Goal: Information Seeking & Learning: Learn about a topic

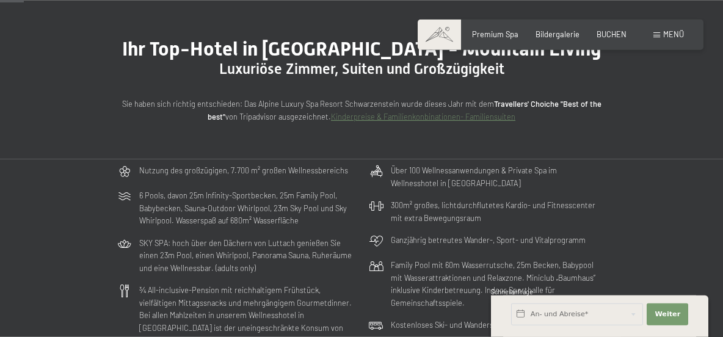
scroll to position [73, 0]
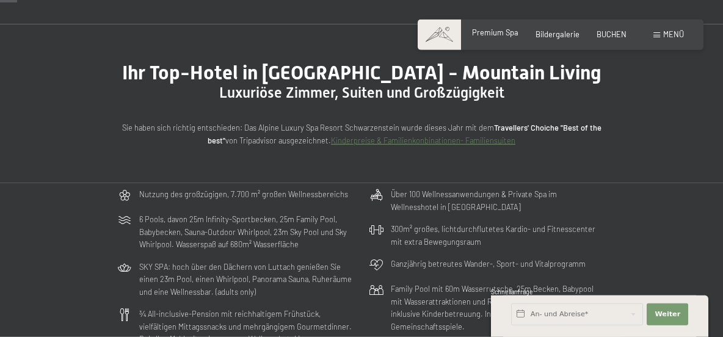
click at [501, 34] on span "Premium Spa" at bounding box center [495, 32] width 46 height 10
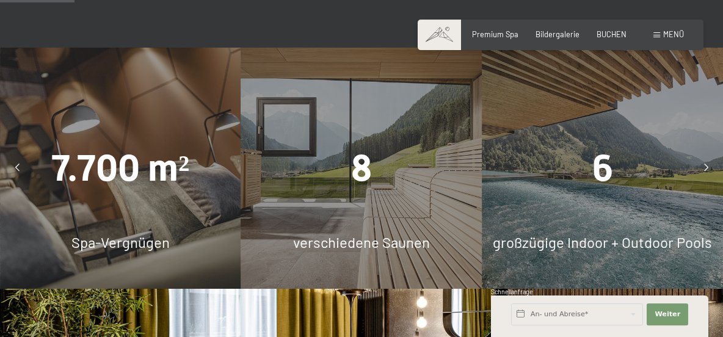
scroll to position [681, 0]
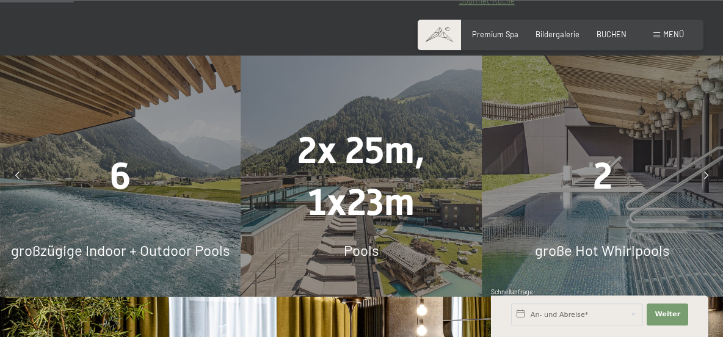
click at [706, 164] on div at bounding box center [705, 176] width 24 height 24
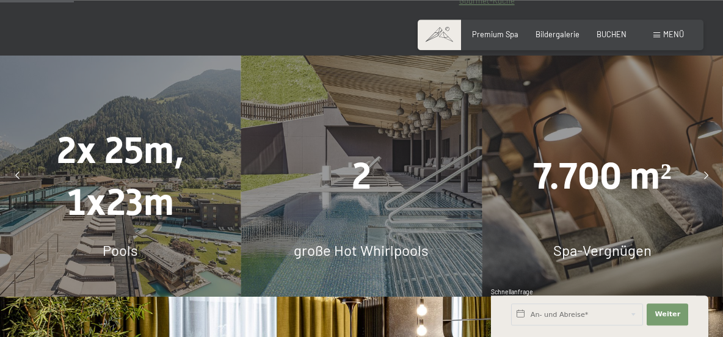
click at [632, 189] on div "7.700 m²" at bounding box center [602, 176] width 241 height 52
click at [619, 241] on span "Spa-Vergnügen" at bounding box center [602, 250] width 98 height 18
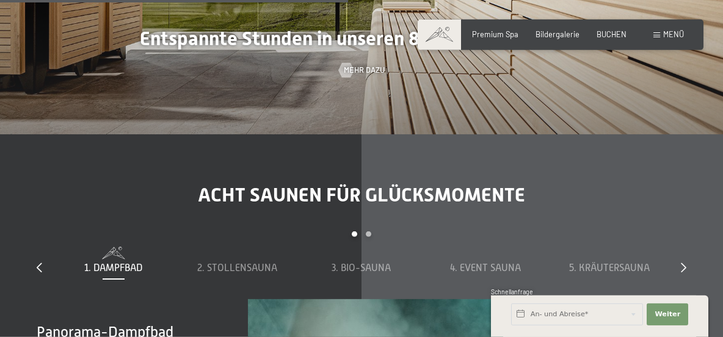
scroll to position [2759, 0]
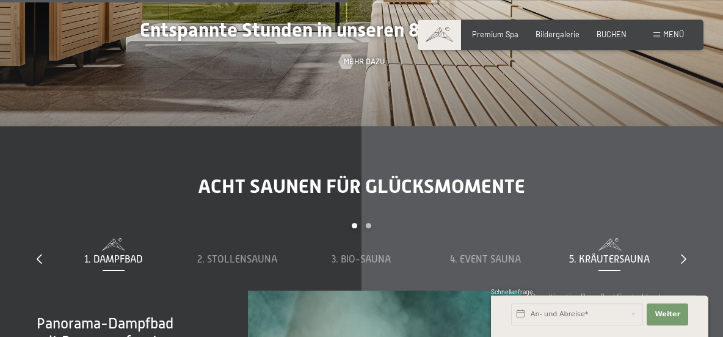
click at [619, 254] on span "5. Kräutersauna" at bounding box center [609, 259] width 81 height 11
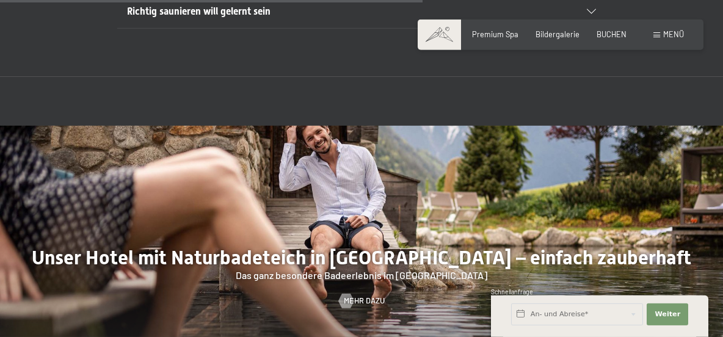
scroll to position [3454, 0]
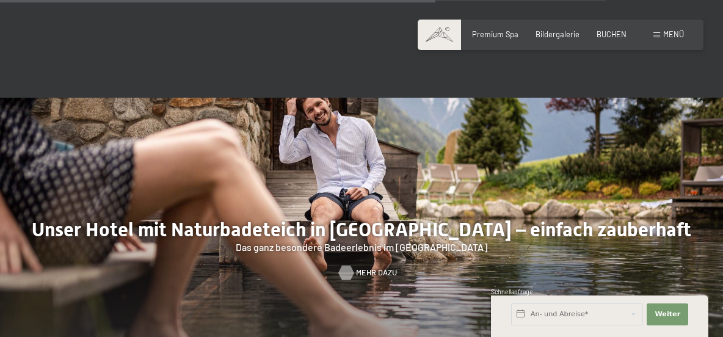
click at [366, 267] on span "Mehr dazu" at bounding box center [376, 272] width 41 height 11
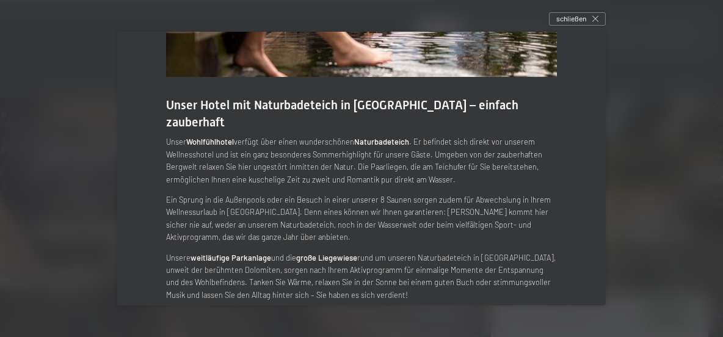
scroll to position [144, 0]
click at [596, 18] on icon at bounding box center [595, 19] width 6 height 6
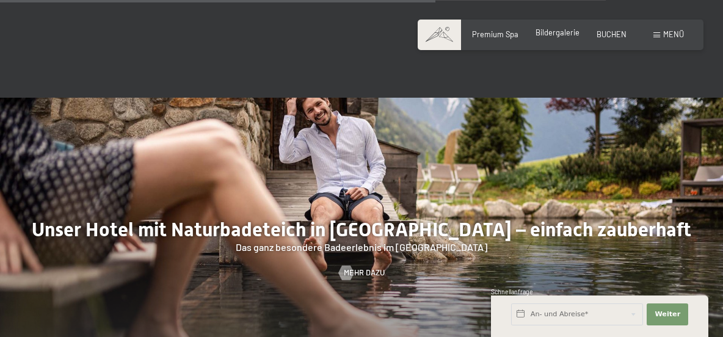
click at [568, 35] on span "Bildergalerie" at bounding box center [557, 32] width 44 height 10
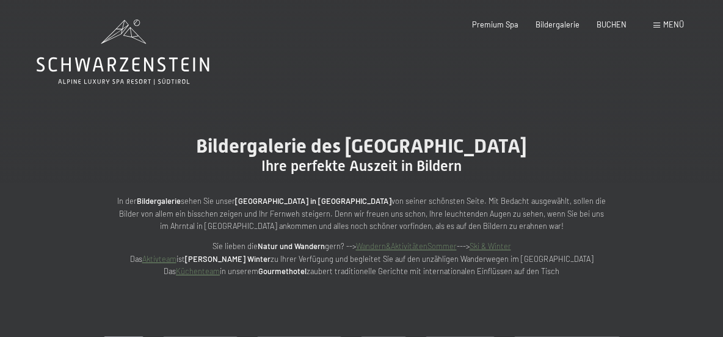
click at [667, 29] on span "Menü" at bounding box center [673, 25] width 21 height 10
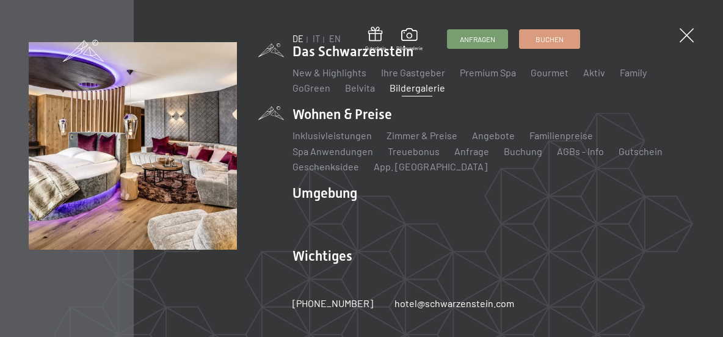
click at [338, 113] on li "Wohnen & Preise Inklusivleistungen Zimmer & Preise Liste Angebote Liste Familie…" at bounding box center [493, 139] width 402 height 69
click at [403, 137] on link "Zimmer & Preise" at bounding box center [421, 135] width 71 height 12
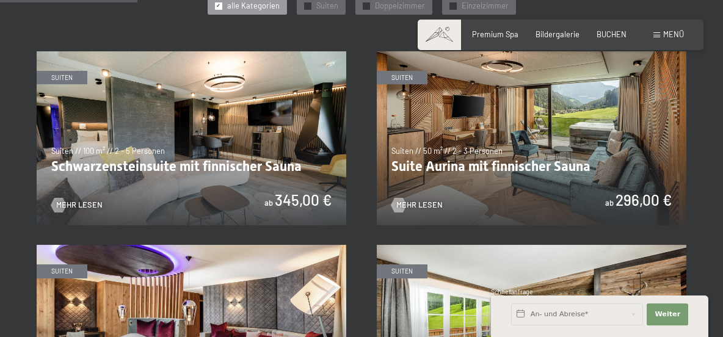
scroll to position [615, 0]
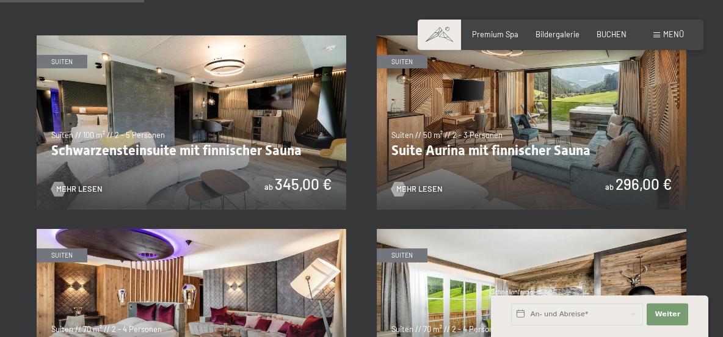
click at [554, 126] on img at bounding box center [531, 122] width 309 height 174
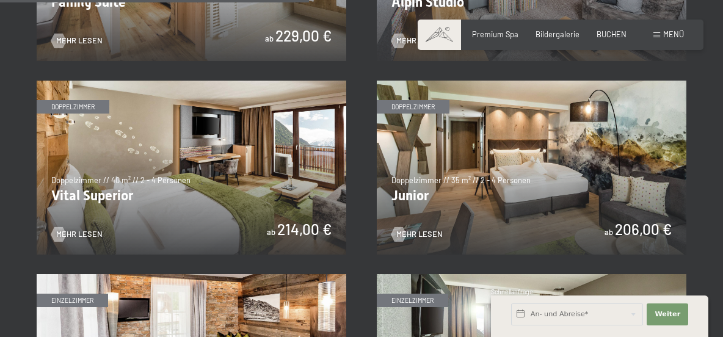
scroll to position [1340, 0]
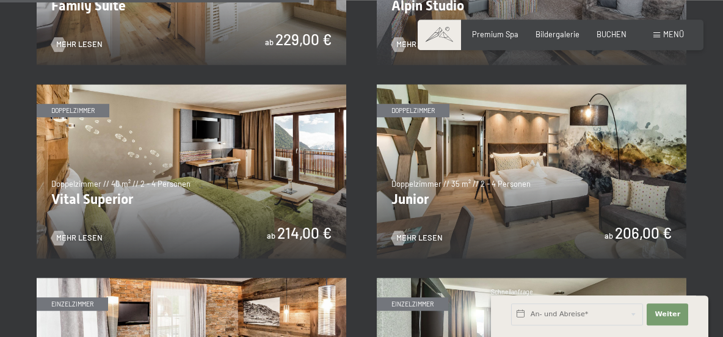
click at [140, 212] on img at bounding box center [191, 171] width 309 height 174
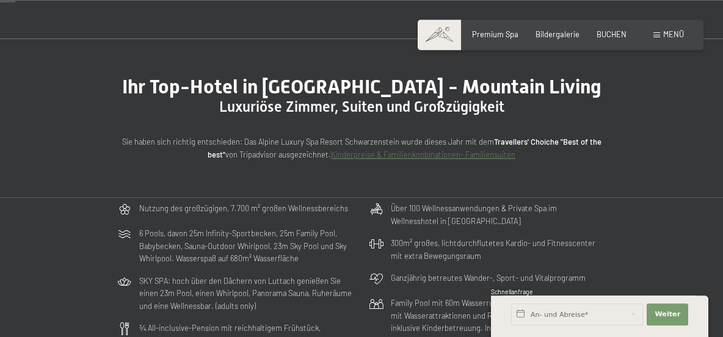
scroll to position [0, 0]
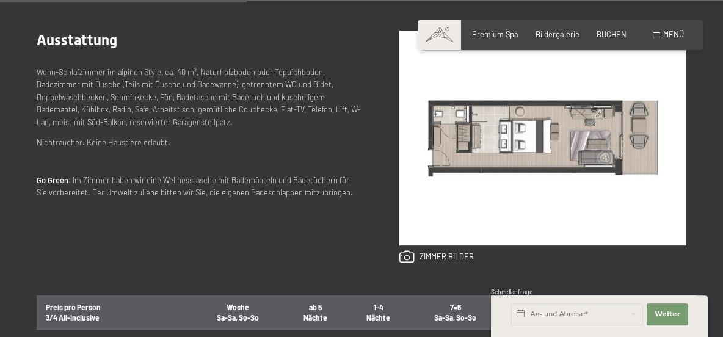
scroll to position [491, 0]
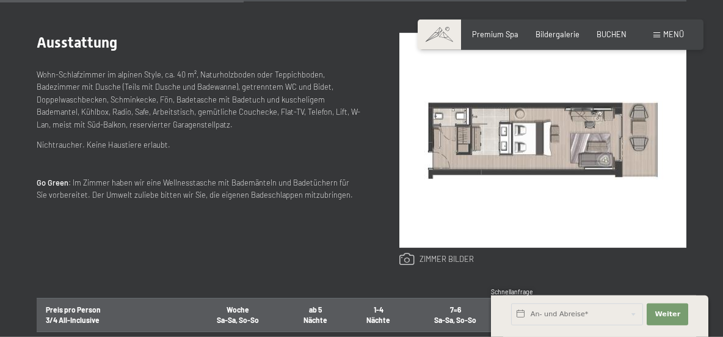
click at [408, 258] on link at bounding box center [436, 259] width 74 height 13
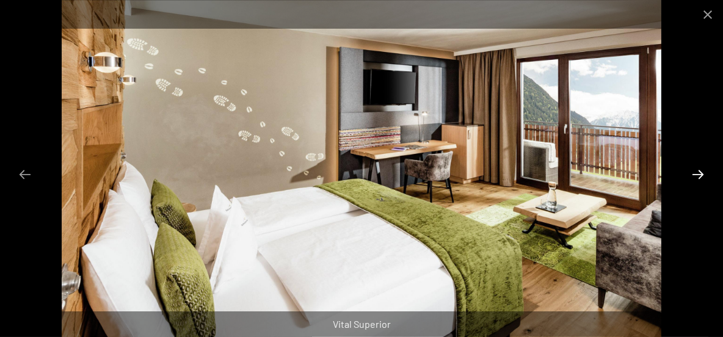
click at [697, 172] on button "Next slide" at bounding box center [698, 174] width 26 height 24
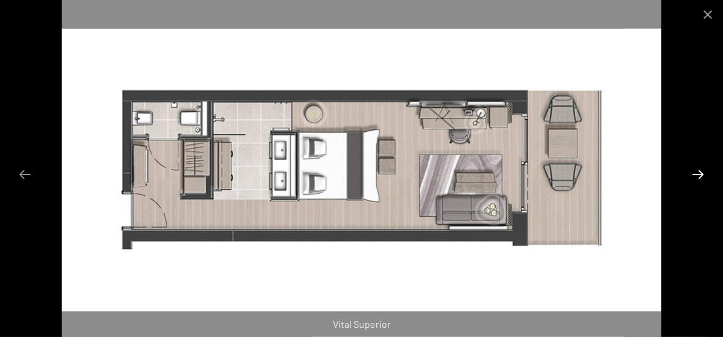
click at [698, 173] on button "Next slide" at bounding box center [698, 174] width 26 height 24
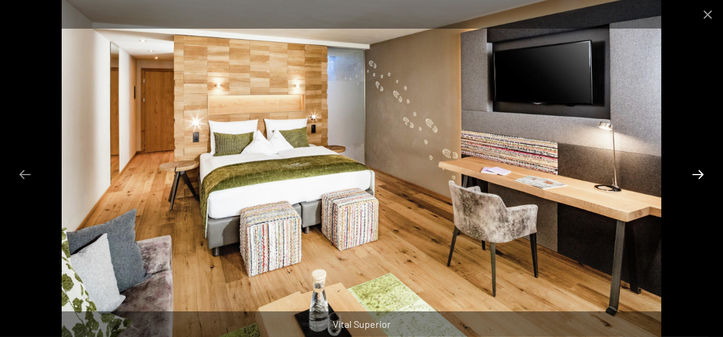
click at [698, 173] on button "Next slide" at bounding box center [698, 174] width 26 height 24
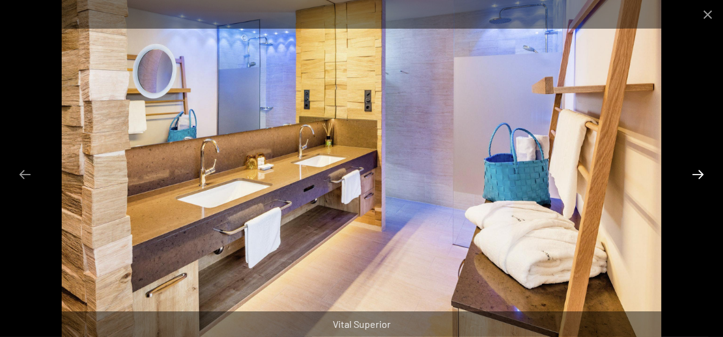
click at [698, 173] on button "Next slide" at bounding box center [698, 174] width 26 height 24
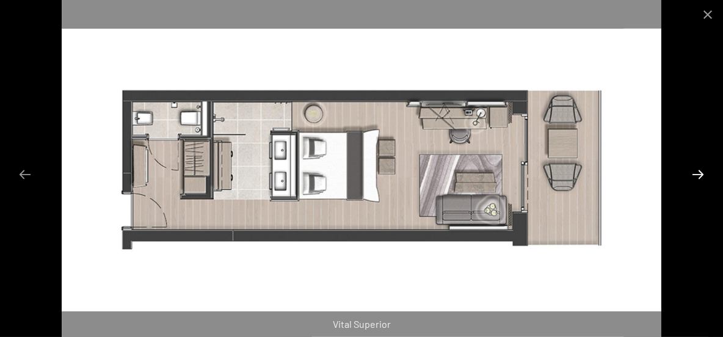
click at [698, 173] on button "Next slide" at bounding box center [698, 174] width 26 height 24
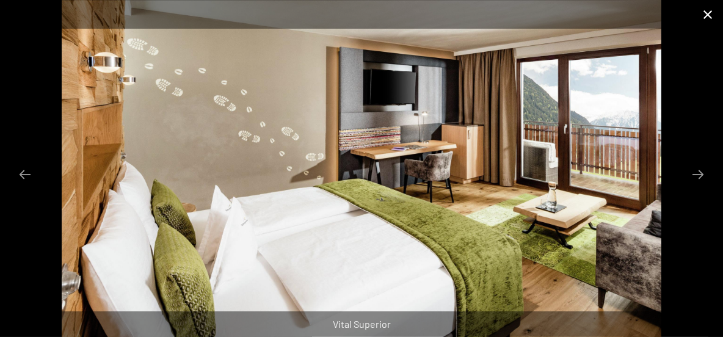
click at [711, 15] on button "Close gallery" at bounding box center [707, 14] width 31 height 29
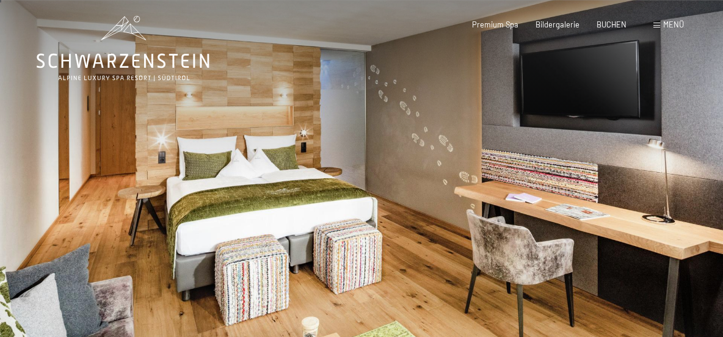
scroll to position [0, 0]
